Goal: Obtain resource: Download file/media

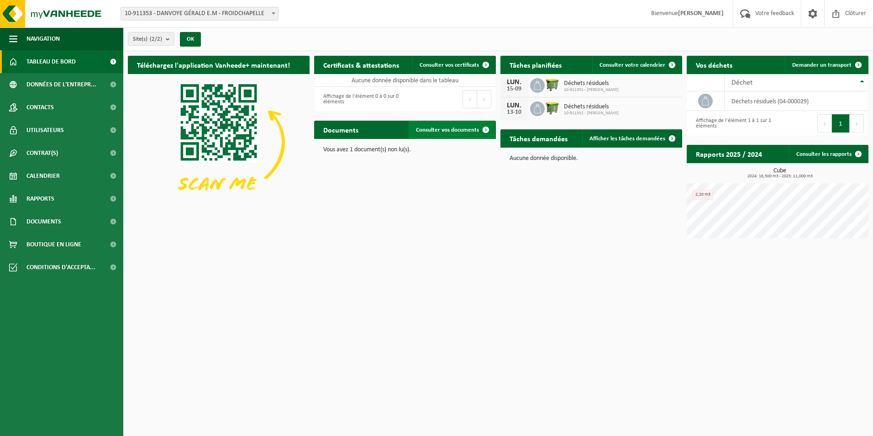
click at [441, 127] on span "Consulter vos documents" at bounding box center [447, 130] width 63 height 6
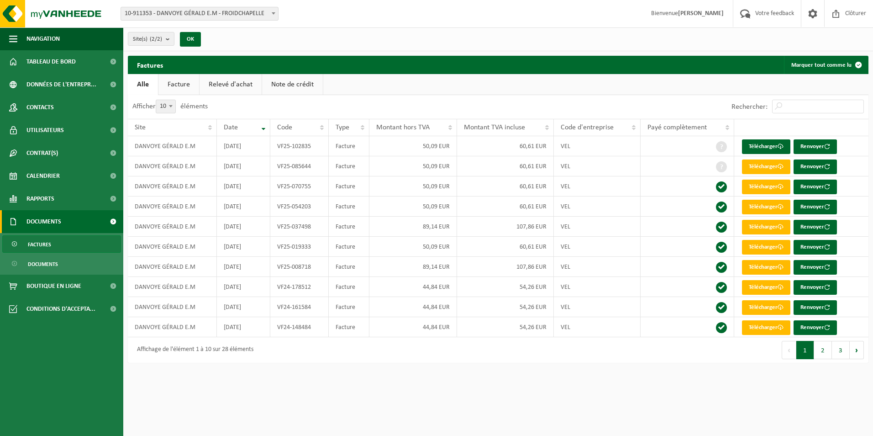
click at [51, 246] on link "Factures" at bounding box center [61, 243] width 119 height 17
click at [767, 167] on link "Télécharger" at bounding box center [766, 166] width 48 height 15
